Goal: Transaction & Acquisition: Book appointment/travel/reservation

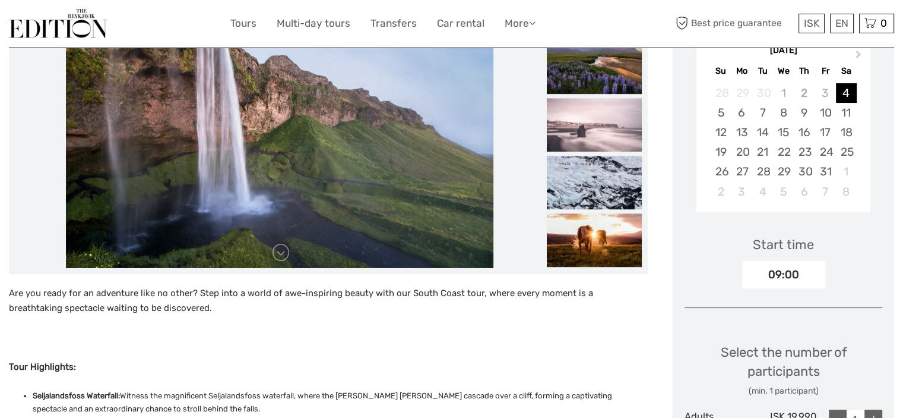
scroll to position [178, 0]
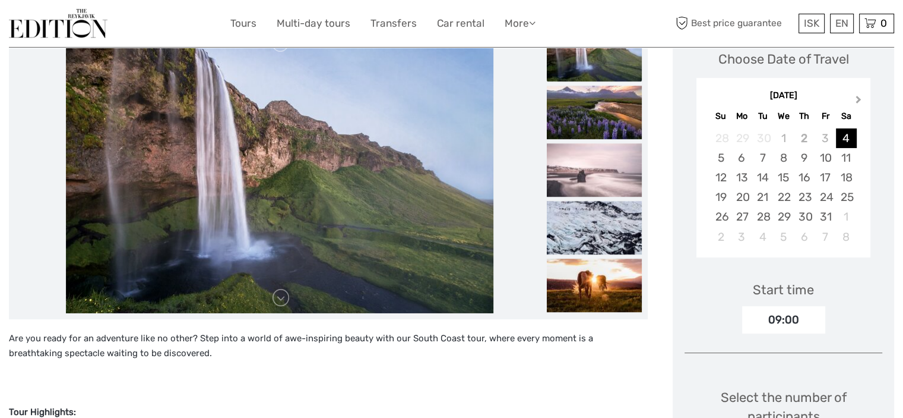
click at [859, 102] on span "Next Month" at bounding box center [859, 101] width 0 height 17
click at [806, 156] on div "11" at bounding box center [804, 158] width 21 height 20
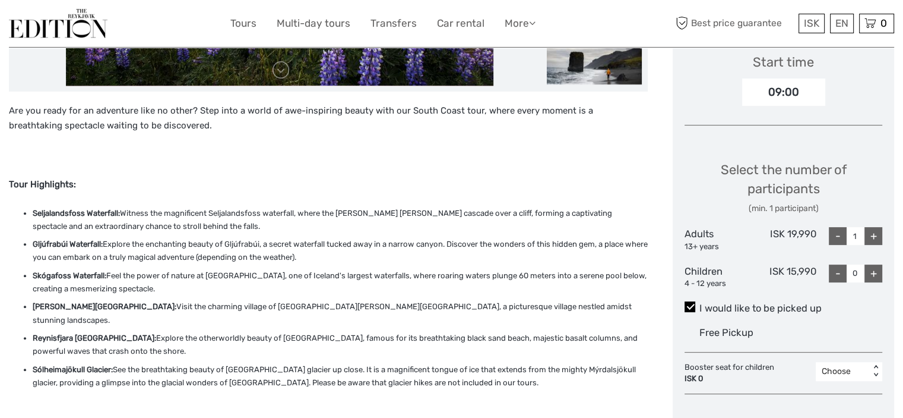
scroll to position [416, 0]
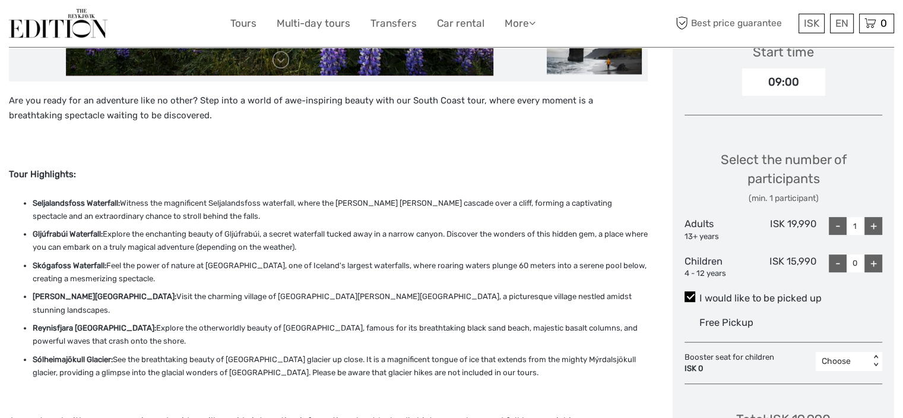
click at [876, 217] on div "+" at bounding box center [874, 226] width 18 height 18
click at [875, 219] on div "+" at bounding box center [874, 226] width 18 height 18
type input "3"
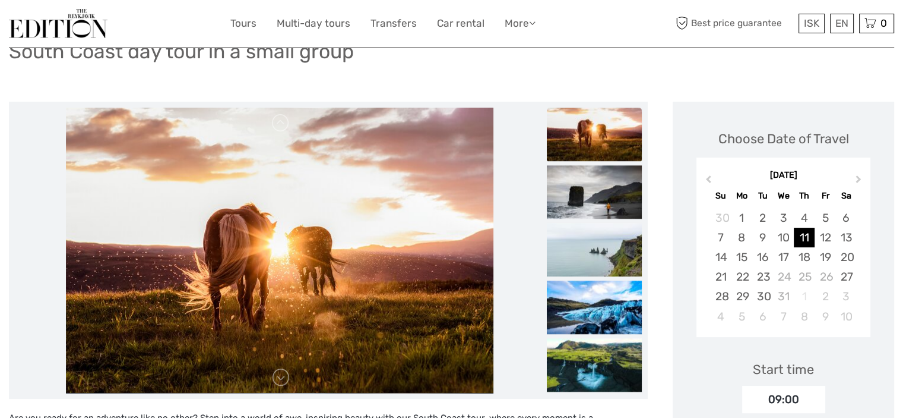
scroll to position [0, 0]
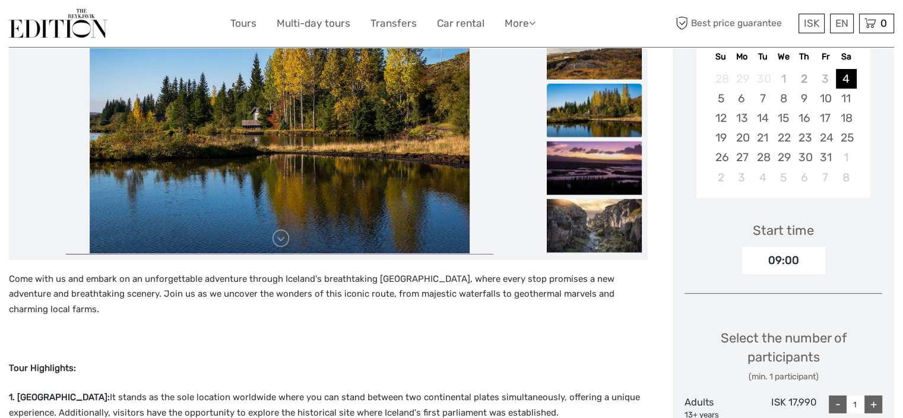
scroll to position [297, 0]
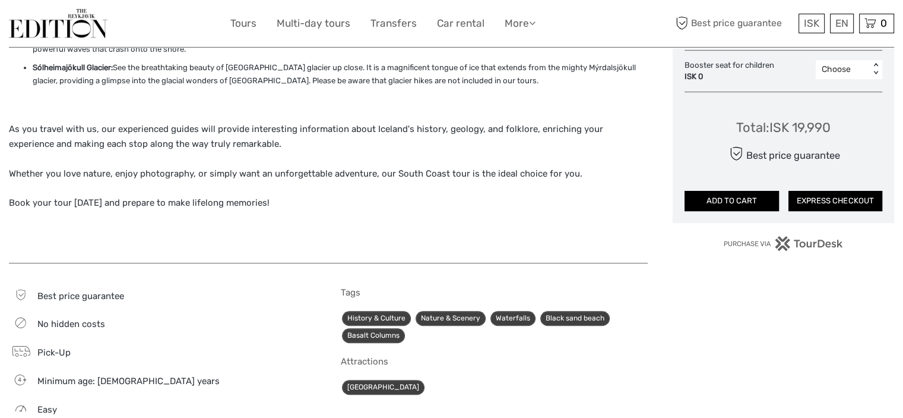
scroll to position [535, 0]
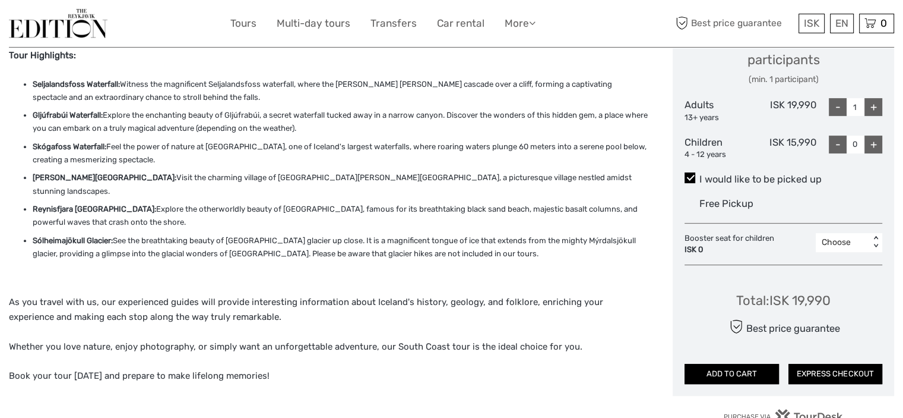
click at [569, 323] on div "Are you ready for an adventure like no other? Step into a world of awe-inspirin…" at bounding box center [328, 198] width 639 height 449
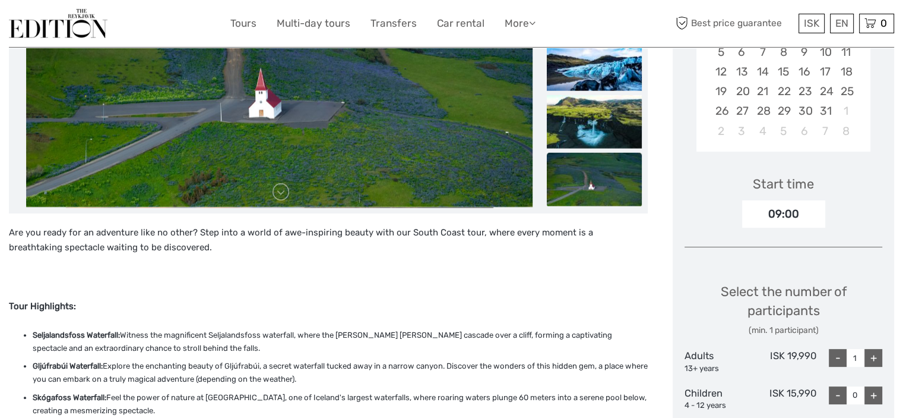
scroll to position [0, 0]
